Goal: Task Accomplishment & Management: Complete application form

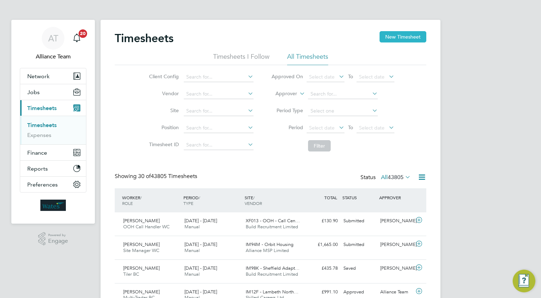
click at [388, 38] on button "New Timesheet" at bounding box center [403, 36] width 47 height 11
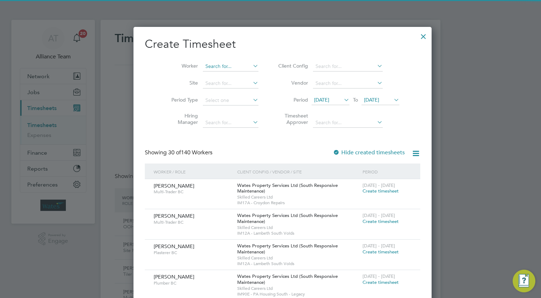
click at [203, 66] on input at bounding box center [231, 67] width 56 height 10
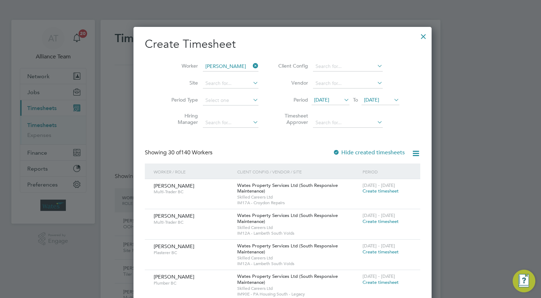
click at [225, 88] on li "[PERSON_NAME]" at bounding box center [234, 86] width 87 height 10
type input "[PERSON_NAME]"
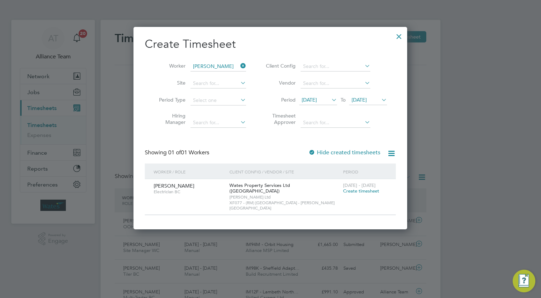
click at [356, 191] on span "Create timesheet" at bounding box center [361, 191] width 36 height 6
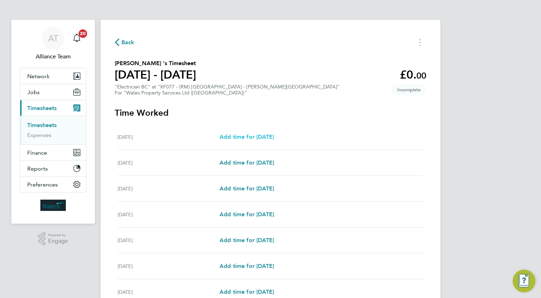
click at [255, 139] on span "Add time for [DATE]" at bounding box center [247, 136] width 55 height 7
select select "30"
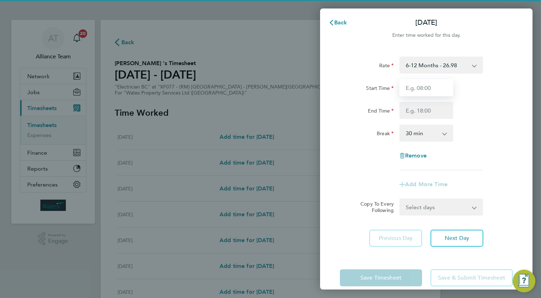
click at [418, 86] on input "Start Time" at bounding box center [426, 87] width 54 height 17
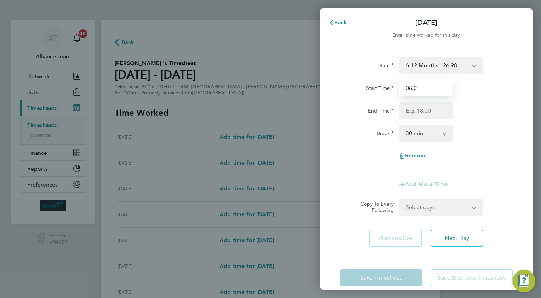
type input "08.0"
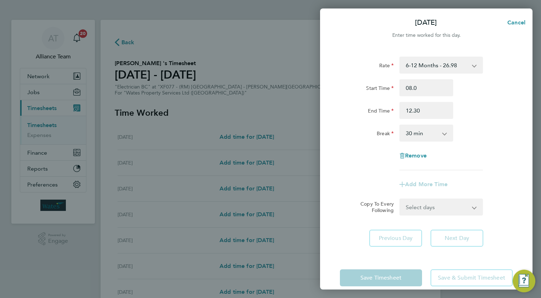
type input "12:30"
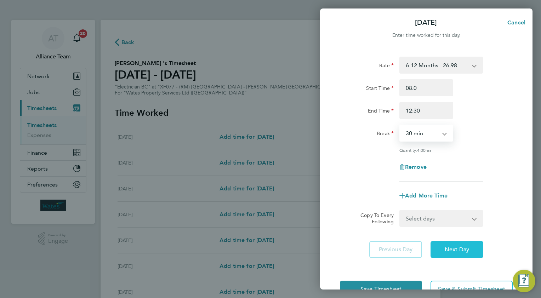
click at [448, 249] on span "Next Day" at bounding box center [457, 249] width 24 height 7
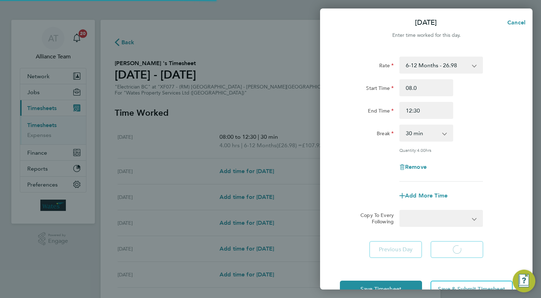
select select "30"
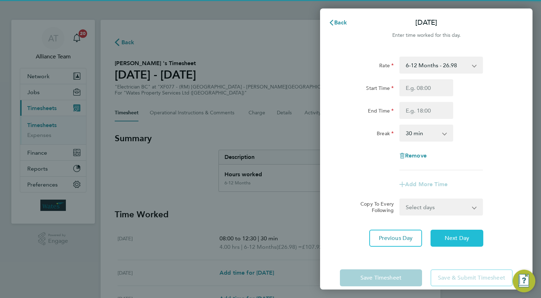
click at [459, 239] on span "Next Day" at bounding box center [457, 238] width 24 height 7
select select "30"
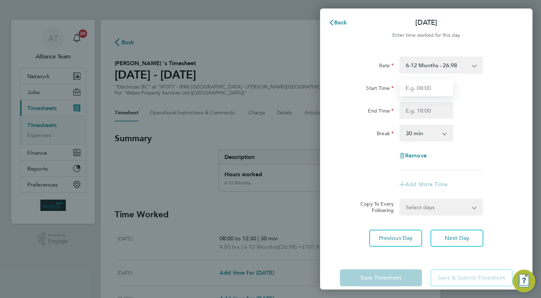
click at [426, 89] on input "Start Time" at bounding box center [426, 87] width 54 height 17
type input "08.0"
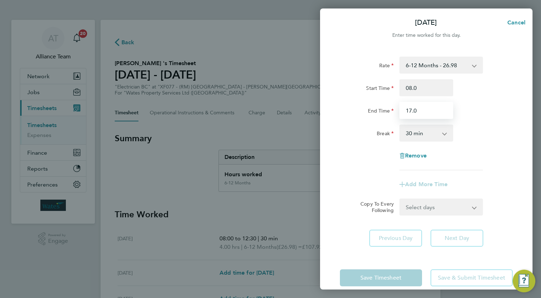
type input "17.0"
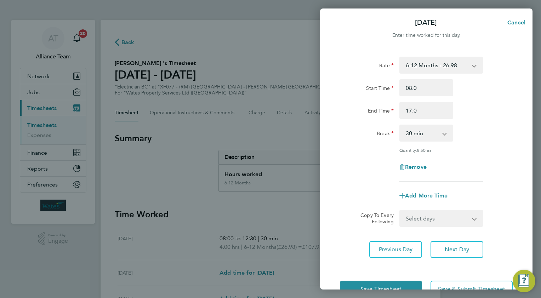
click at [501, 111] on div "End Time 17.0" at bounding box center [426, 110] width 178 height 17
click at [413, 218] on select "Select days Day [DATE] [DATE] [DATE] [DATE]" at bounding box center [437, 219] width 74 height 16
select select "TUE"
click at [400, 211] on select "Select days Day [DATE] [DATE] [DATE] [DATE]" at bounding box center [437, 219] width 74 height 16
select select "[DATE]"
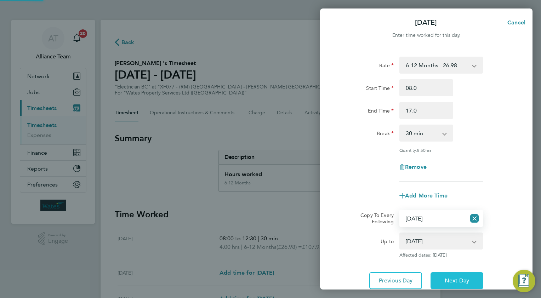
click at [460, 283] on span "Next Day" at bounding box center [457, 280] width 24 height 7
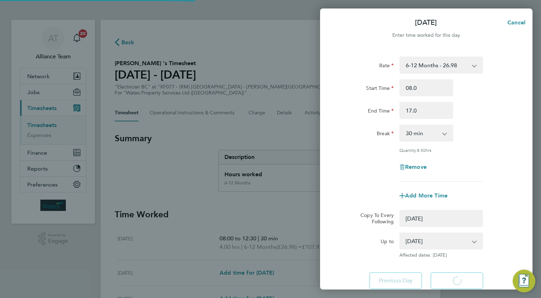
select select "0: null"
select select "30"
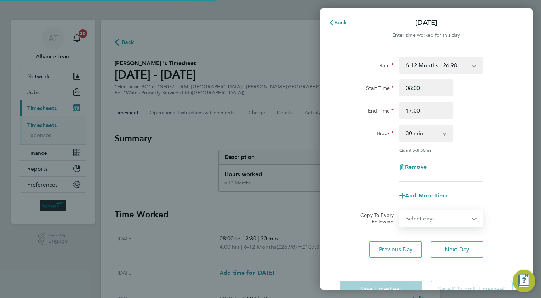
drag, startPoint x: 411, startPoint y: 219, endPoint x: 412, endPoint y: 226, distance: 7.5
click at [411, 219] on select "Select days Day [DATE] [DATE] [DATE]" at bounding box center [437, 219] width 74 height 16
select select "WED"
click at [400, 211] on select "Select days Day [DATE] [DATE] [DATE]" at bounding box center [437, 219] width 74 height 16
select select "[DATE]"
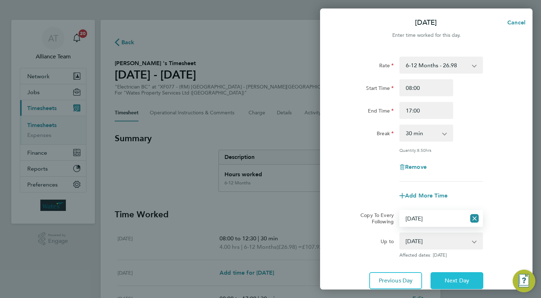
click at [462, 279] on span "Next Day" at bounding box center [457, 280] width 24 height 7
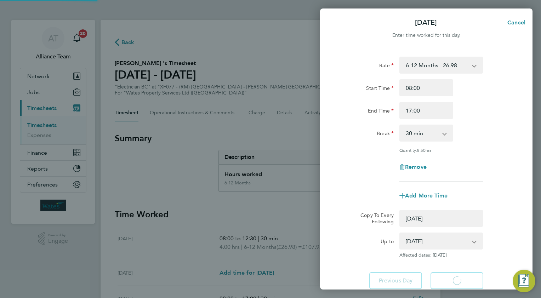
select select "0: null"
select select "30"
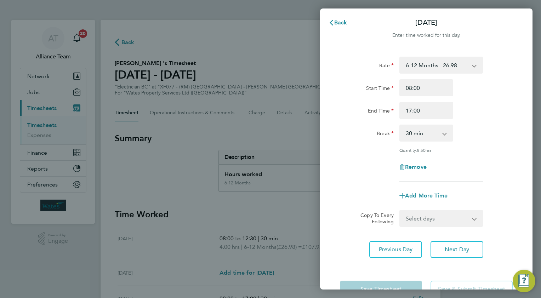
click at [428, 220] on select "Select days Day [DATE] [DATE]" at bounding box center [437, 219] width 74 height 16
select select "THU"
click at [400, 211] on select "Select days Day [DATE] [DATE]" at bounding box center [437, 219] width 74 height 16
select select "[DATE]"
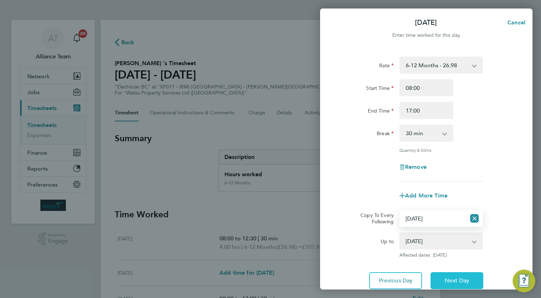
click at [454, 278] on span "Next Day" at bounding box center [457, 280] width 24 height 7
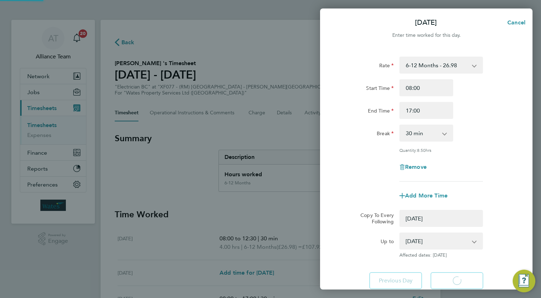
select select "0: null"
select select "30"
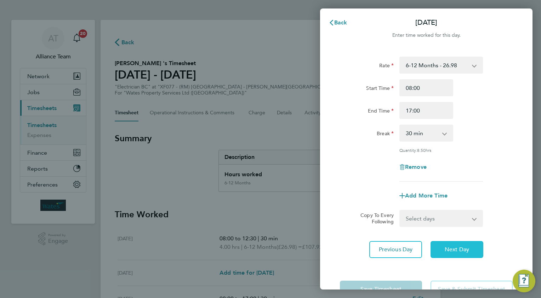
click at [442, 249] on button "Next Day" at bounding box center [457, 249] width 53 height 17
select select "30"
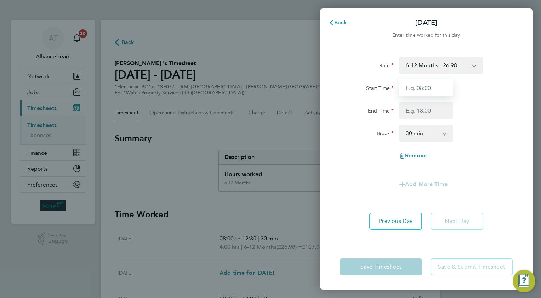
click at [420, 89] on input "Start Time" at bounding box center [426, 87] width 54 height 17
type input "08.0"
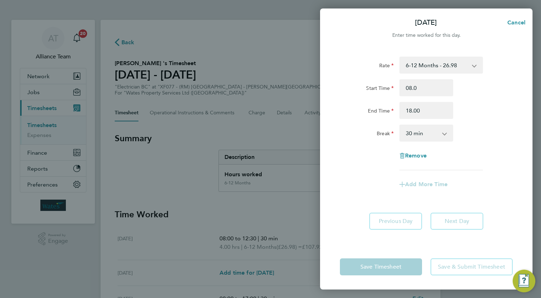
type input "18:00"
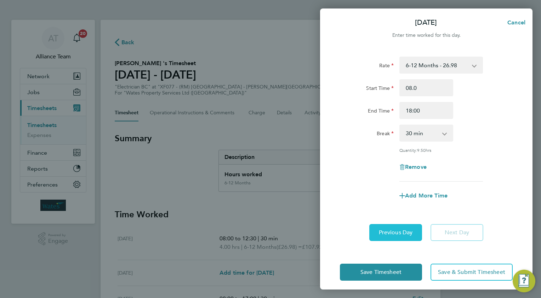
click at [399, 232] on span "Previous Day" at bounding box center [396, 232] width 34 height 7
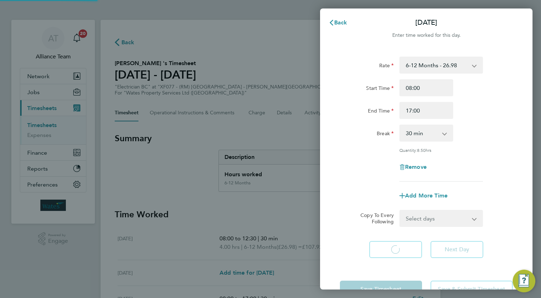
select select "30"
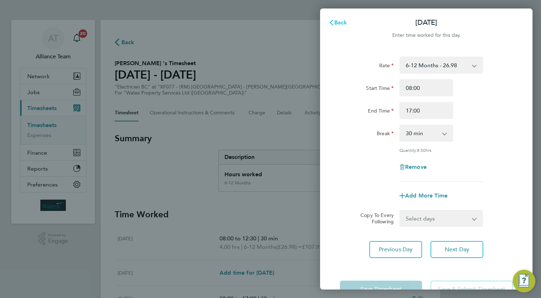
click at [336, 22] on span "Back" at bounding box center [340, 22] width 13 height 7
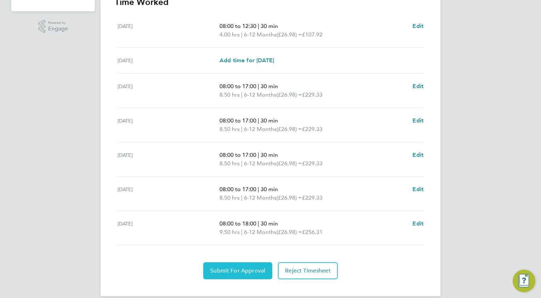
click at [235, 266] on button "Submit For Approval" at bounding box center [237, 270] width 69 height 17
click at [246, 268] on span "Approve Timesheet" at bounding box center [238, 270] width 52 height 7
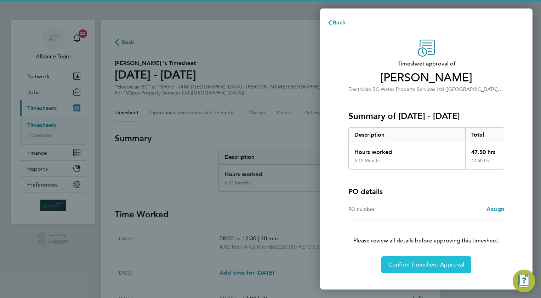
click at [428, 266] on span "Confirm Timesheet Approval" at bounding box center [426, 264] width 76 height 7
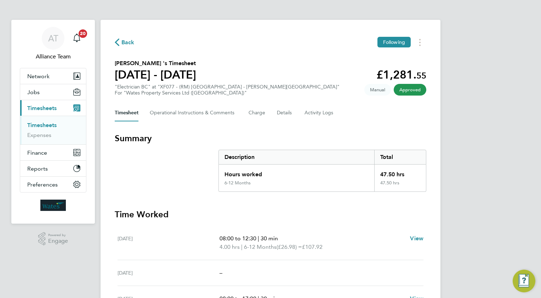
click at [127, 43] on span "Back" at bounding box center [127, 42] width 13 height 8
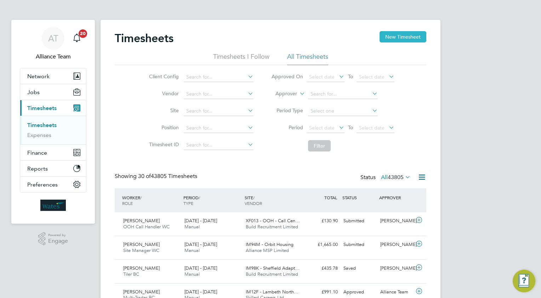
click at [397, 39] on button "New Timesheet" at bounding box center [403, 36] width 47 height 11
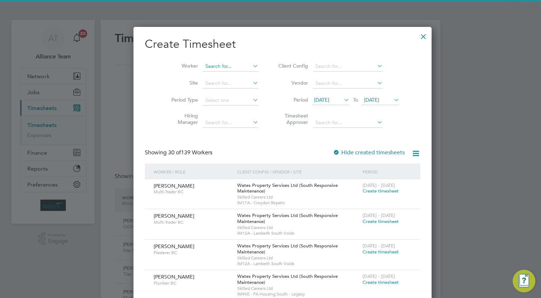
click at [224, 67] on input at bounding box center [231, 67] width 56 height 10
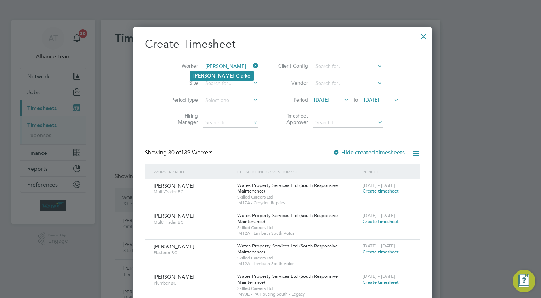
click at [221, 73] on li "[PERSON_NAME]" at bounding box center [222, 76] width 63 height 10
type input "[PERSON_NAME]"
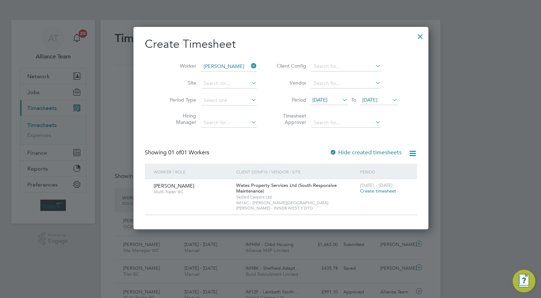
click at [360, 191] on span "Create timesheet" at bounding box center [378, 191] width 36 height 6
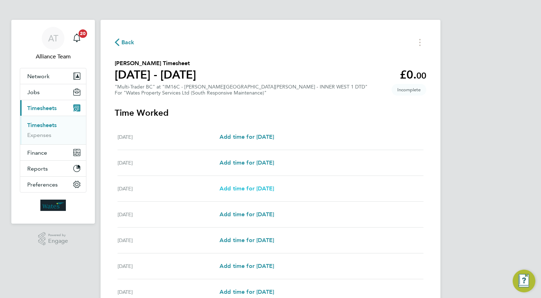
click at [240, 191] on span "Add time for [DATE]" at bounding box center [247, 188] width 55 height 7
select select "30"
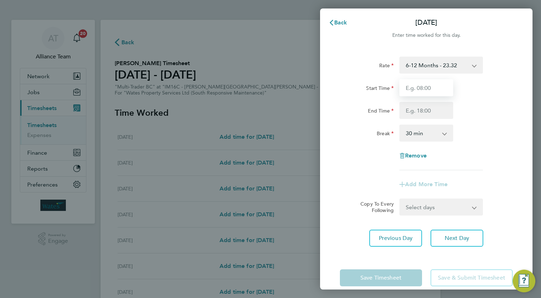
click at [417, 89] on input "Start Time" at bounding box center [426, 87] width 54 height 17
type input "08.0"
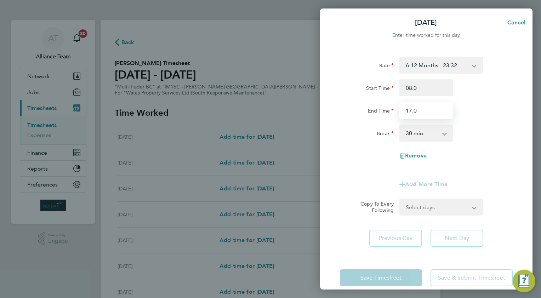
type input "17.0"
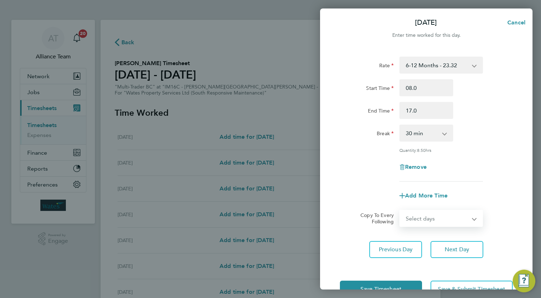
click at [415, 223] on select "Select days Day [DATE] [DATE] [DATE] [DATE]" at bounding box center [437, 219] width 74 height 16
select select "TUE"
click at [400, 211] on select "Select days Day [DATE] [DATE] [DATE] [DATE]" at bounding box center [437, 219] width 74 height 16
select select "[DATE]"
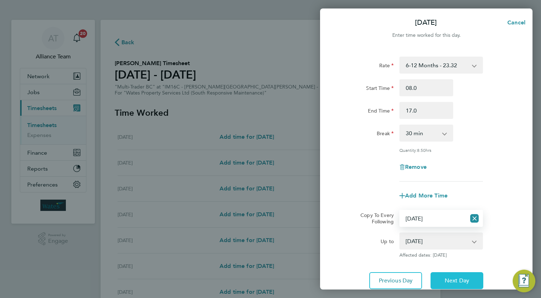
click at [460, 278] on span "Next Day" at bounding box center [457, 280] width 24 height 7
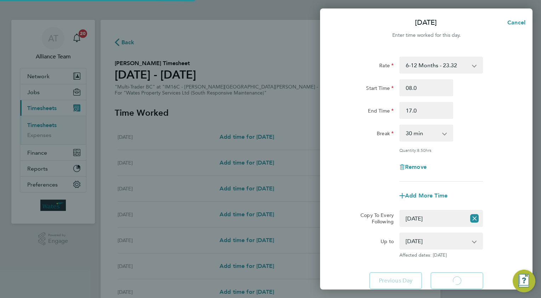
select select "30"
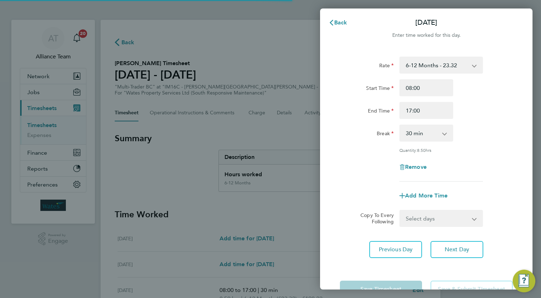
drag, startPoint x: 410, startPoint y: 219, endPoint x: 413, endPoint y: 221, distance: 3.8
click at [412, 219] on select "Select days Day [DATE] [DATE] [DATE]" at bounding box center [437, 219] width 74 height 16
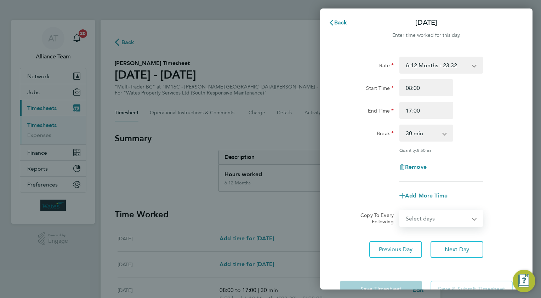
select select "WED"
click at [400, 211] on select "Select days Day [DATE] [DATE] [DATE]" at bounding box center [437, 219] width 74 height 16
select select "[DATE]"
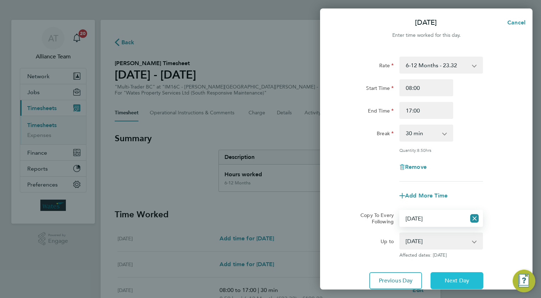
click at [460, 272] on button "Next Day" at bounding box center [457, 280] width 53 height 17
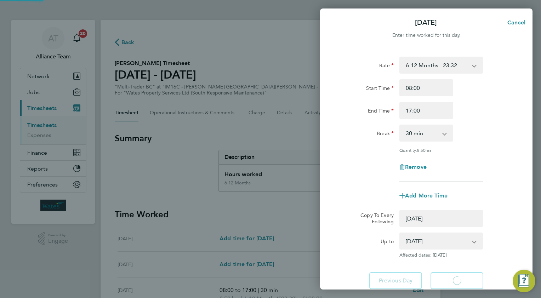
select select "0: null"
select select "30"
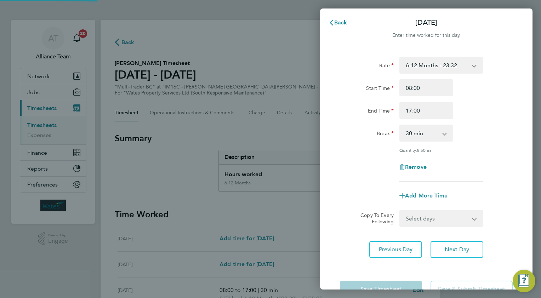
click at [422, 217] on select "Select days Day [DATE] [DATE]" at bounding box center [437, 219] width 74 height 16
select select "THU"
click at [400, 211] on select "Select days Day [DATE] [DATE]" at bounding box center [437, 219] width 74 height 16
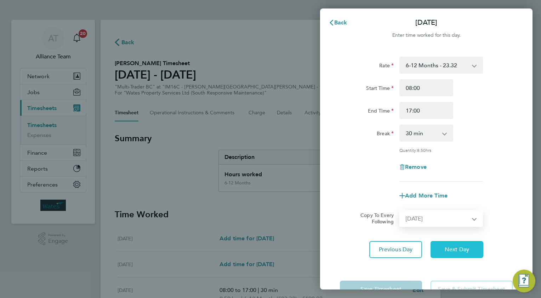
select select "[DATE]"
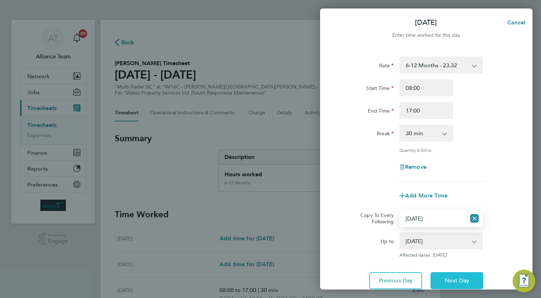
click at [452, 284] on button "Next Day" at bounding box center [457, 280] width 53 height 17
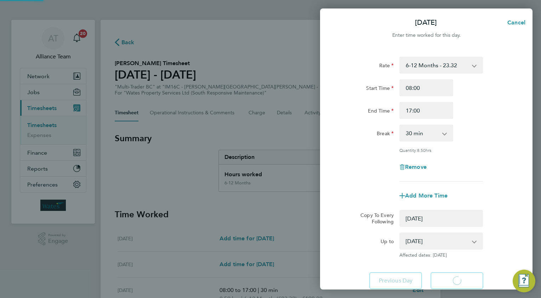
select select "0: null"
select select "30"
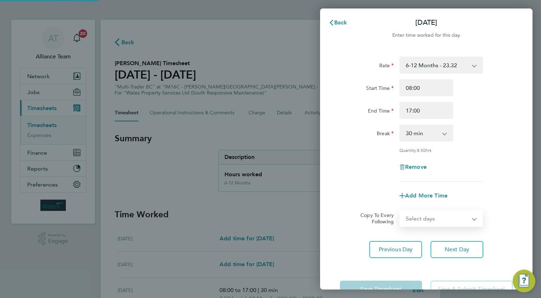
click at [420, 212] on select "Select days [DATE]" at bounding box center [437, 219] width 74 height 16
click at [400, 211] on select "Select days [DATE]" at bounding box center [437, 219] width 74 height 16
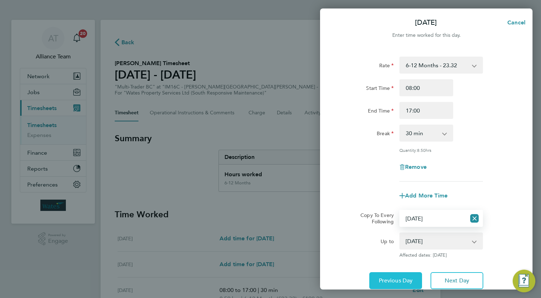
click at [392, 279] on span "Previous Day" at bounding box center [396, 280] width 34 height 7
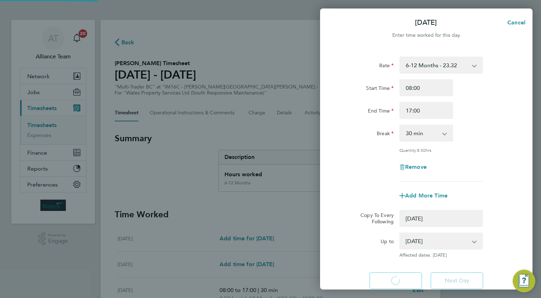
select select "0: null"
select select "30"
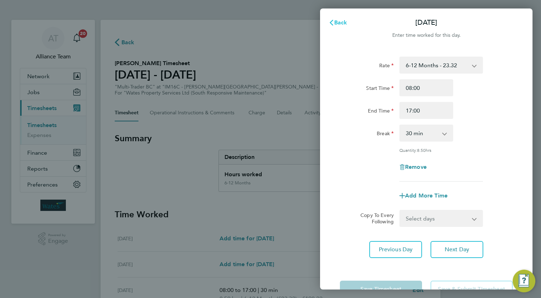
click at [339, 24] on span "Back" at bounding box center [340, 22] width 13 height 7
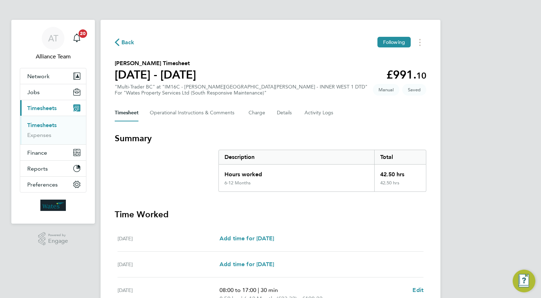
scroll to position [212, 0]
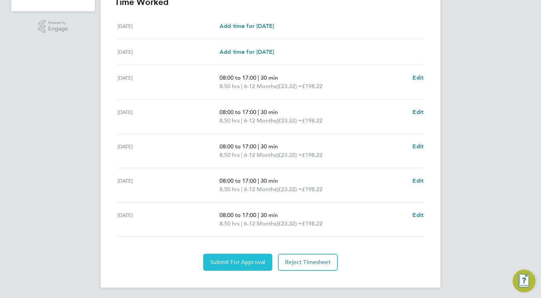
click at [234, 257] on button "Submit For Approval" at bounding box center [237, 262] width 69 height 17
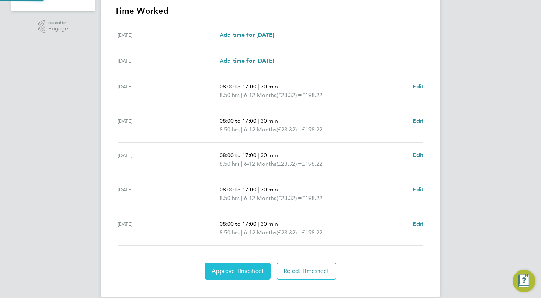
click at [251, 268] on span "Approve Timesheet" at bounding box center [238, 271] width 52 height 7
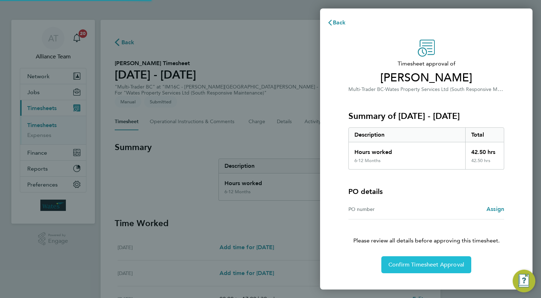
click at [395, 265] on span "Confirm Timesheet Approval" at bounding box center [426, 264] width 76 height 7
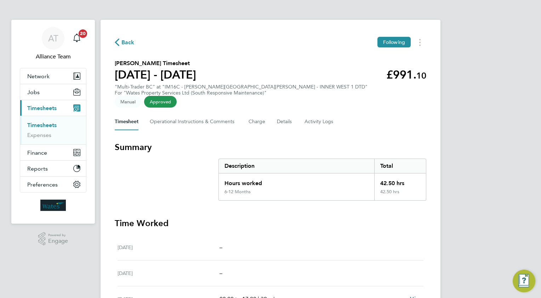
click at [127, 41] on span "Back" at bounding box center [127, 42] width 13 height 8
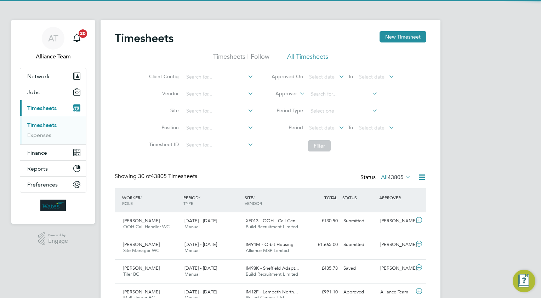
scroll to position [18, 62]
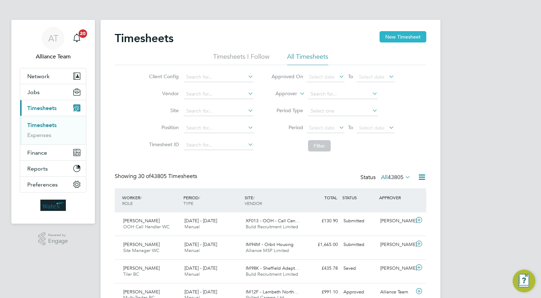
click at [390, 41] on button "New Timesheet" at bounding box center [403, 36] width 47 height 11
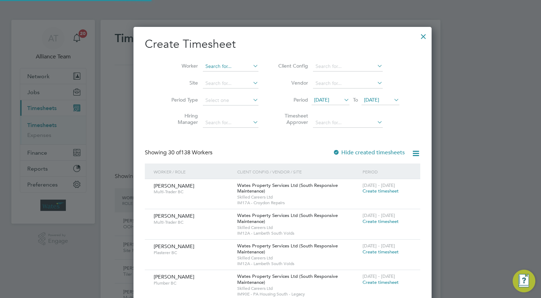
click at [206, 67] on input at bounding box center [231, 67] width 56 height 10
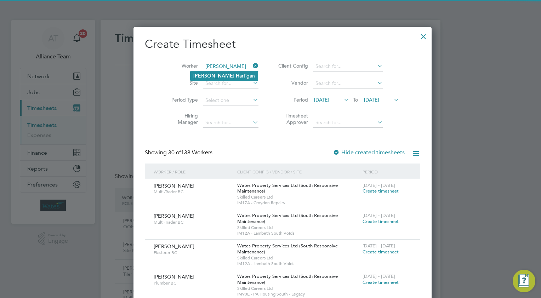
click at [211, 76] on li "[PERSON_NAME]" at bounding box center [224, 76] width 67 height 10
type input "[PERSON_NAME]"
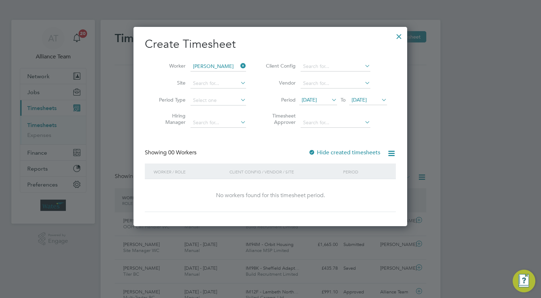
click at [399, 35] on div at bounding box center [399, 34] width 13 height 13
